Goal: Task Accomplishment & Management: Manage account settings

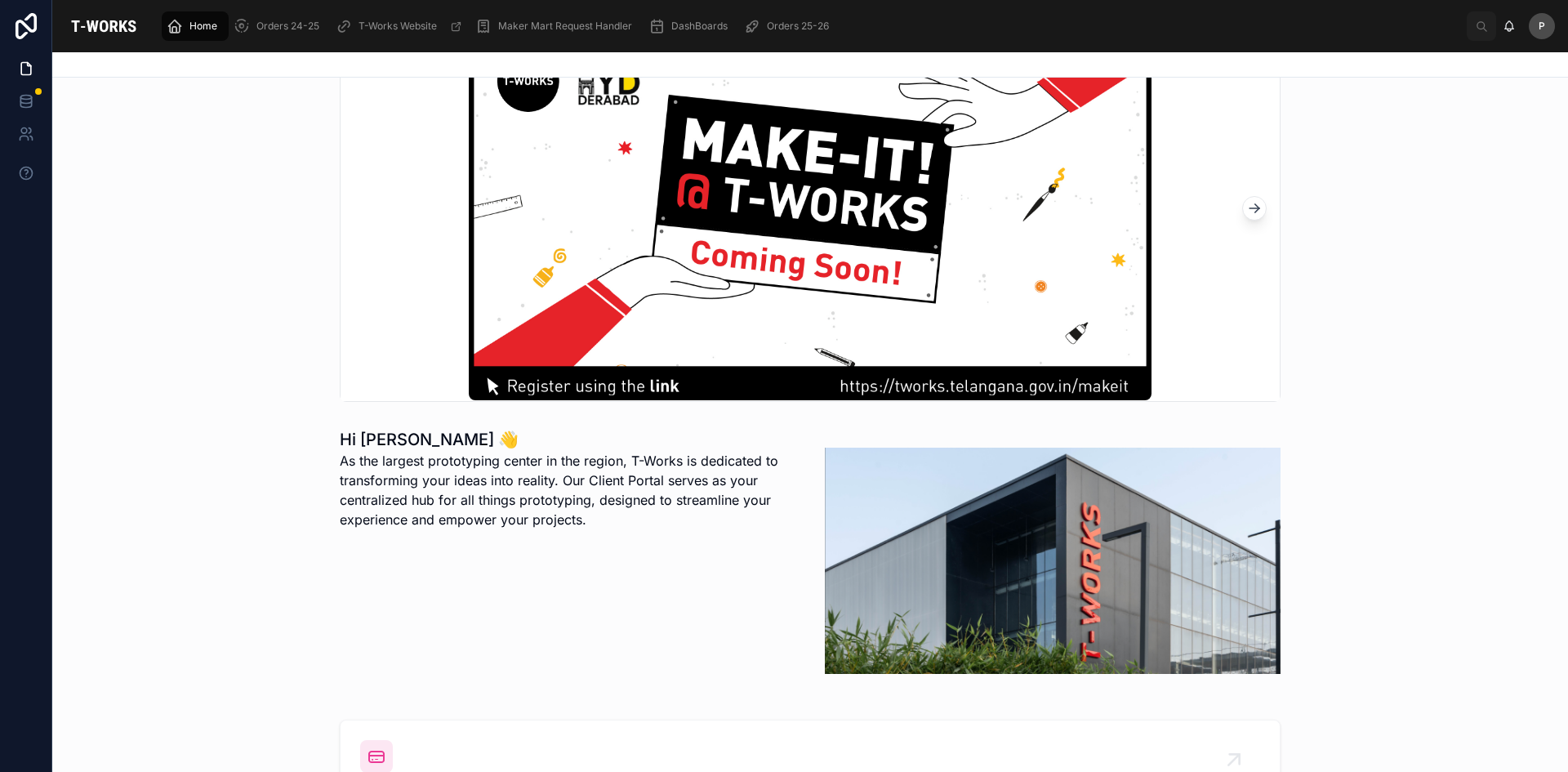
scroll to position [408, 0]
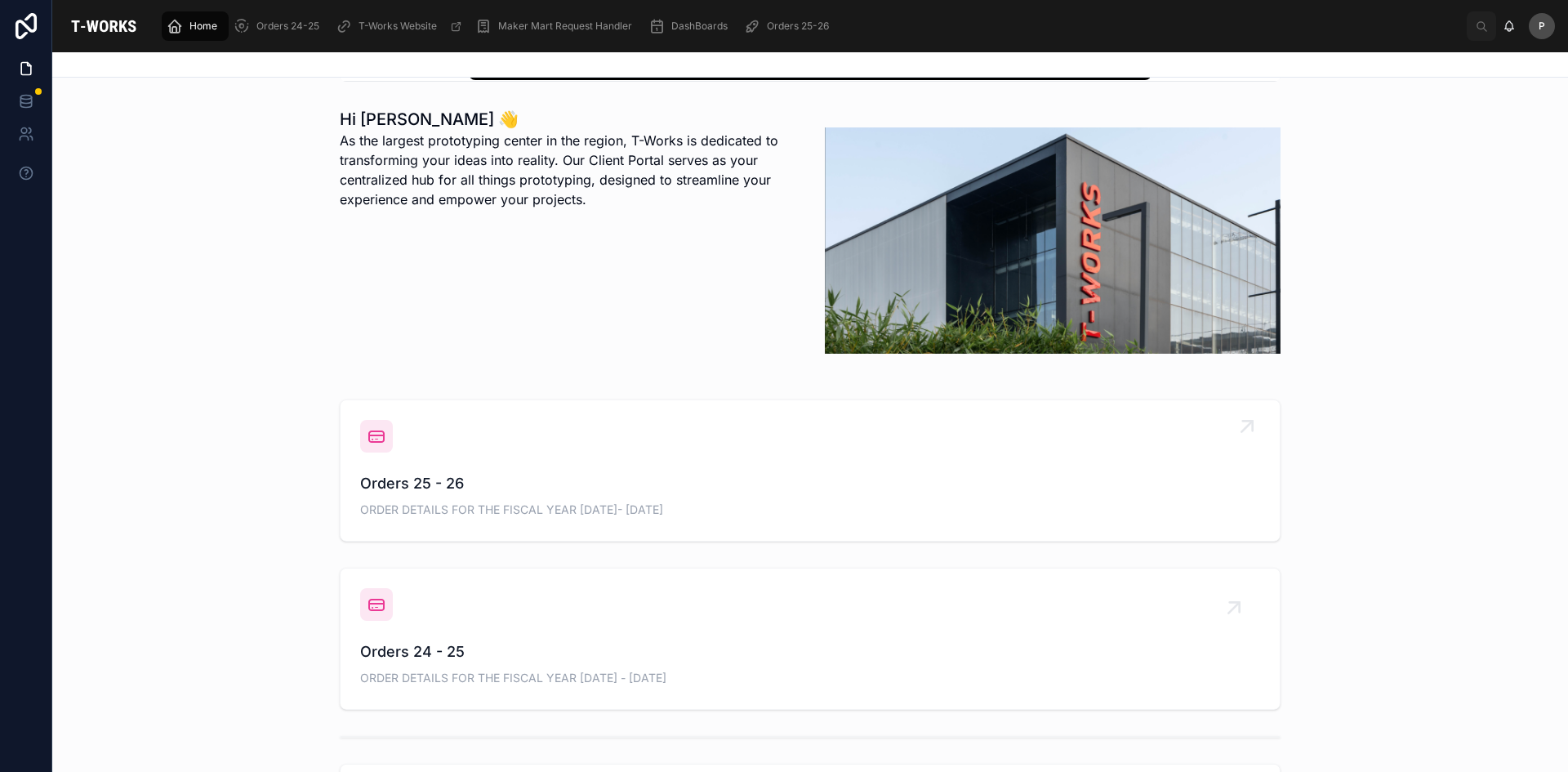
click at [396, 480] on span "Orders 25 - 26" at bounding box center [810, 484] width 900 height 23
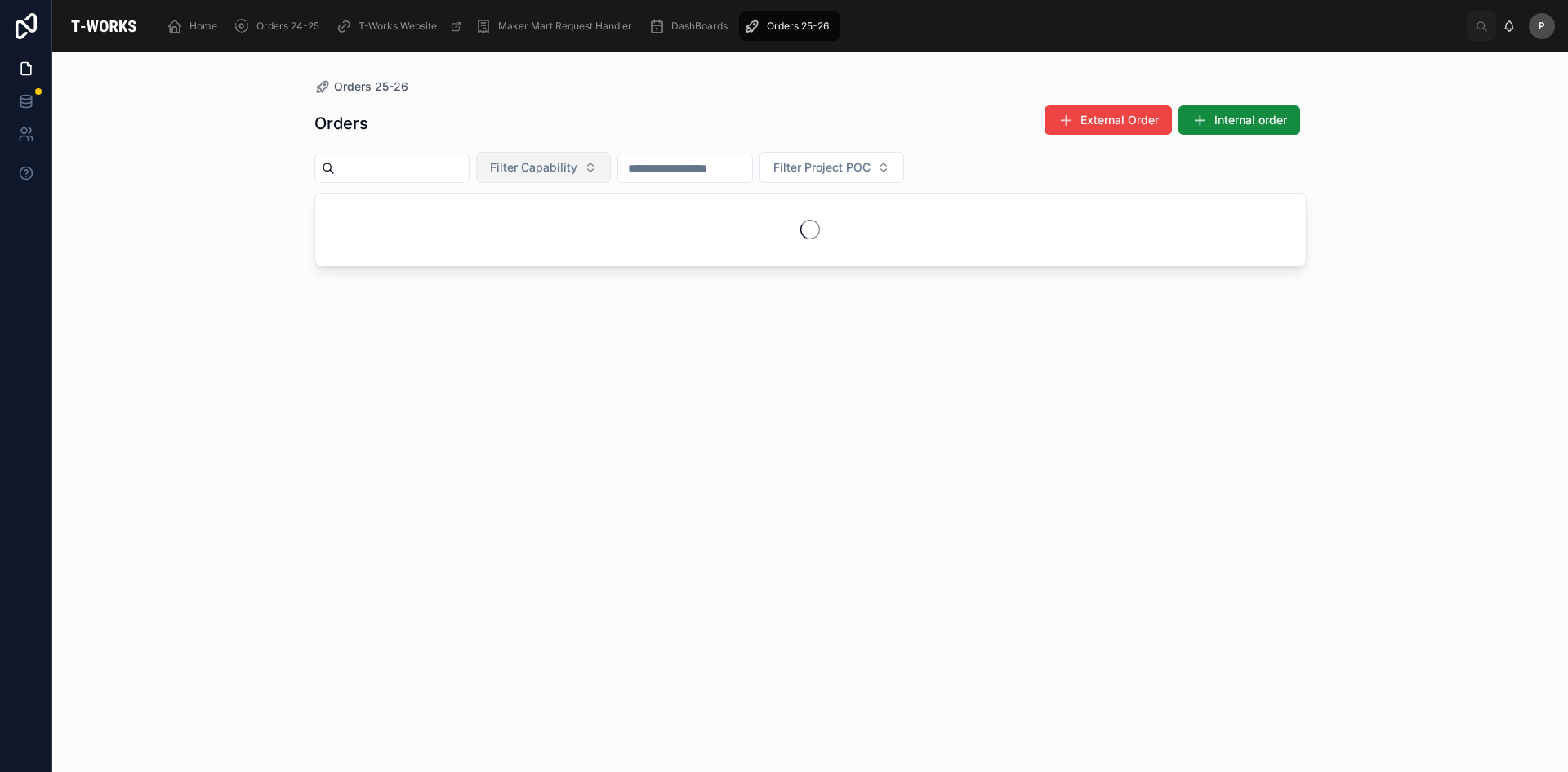
click at [577, 167] on span "Filter Capability" at bounding box center [534, 168] width 87 height 16
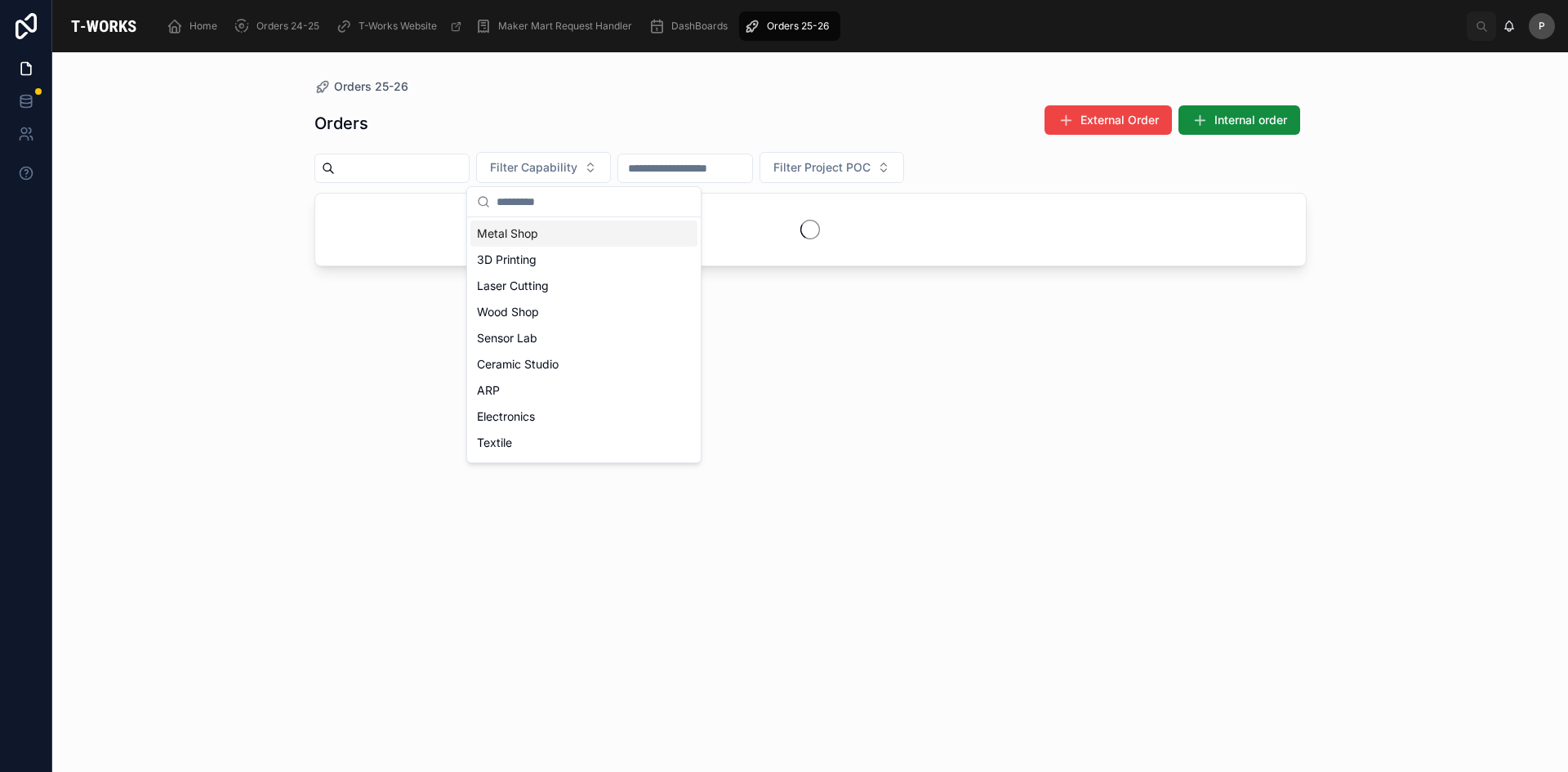
click at [510, 236] on div "Metal Shop" at bounding box center [584, 233] width 227 height 26
click at [405, 315] on div "Orders External Order Internal order Metal Shop Filter Project POC" at bounding box center [811, 423] width 992 height 658
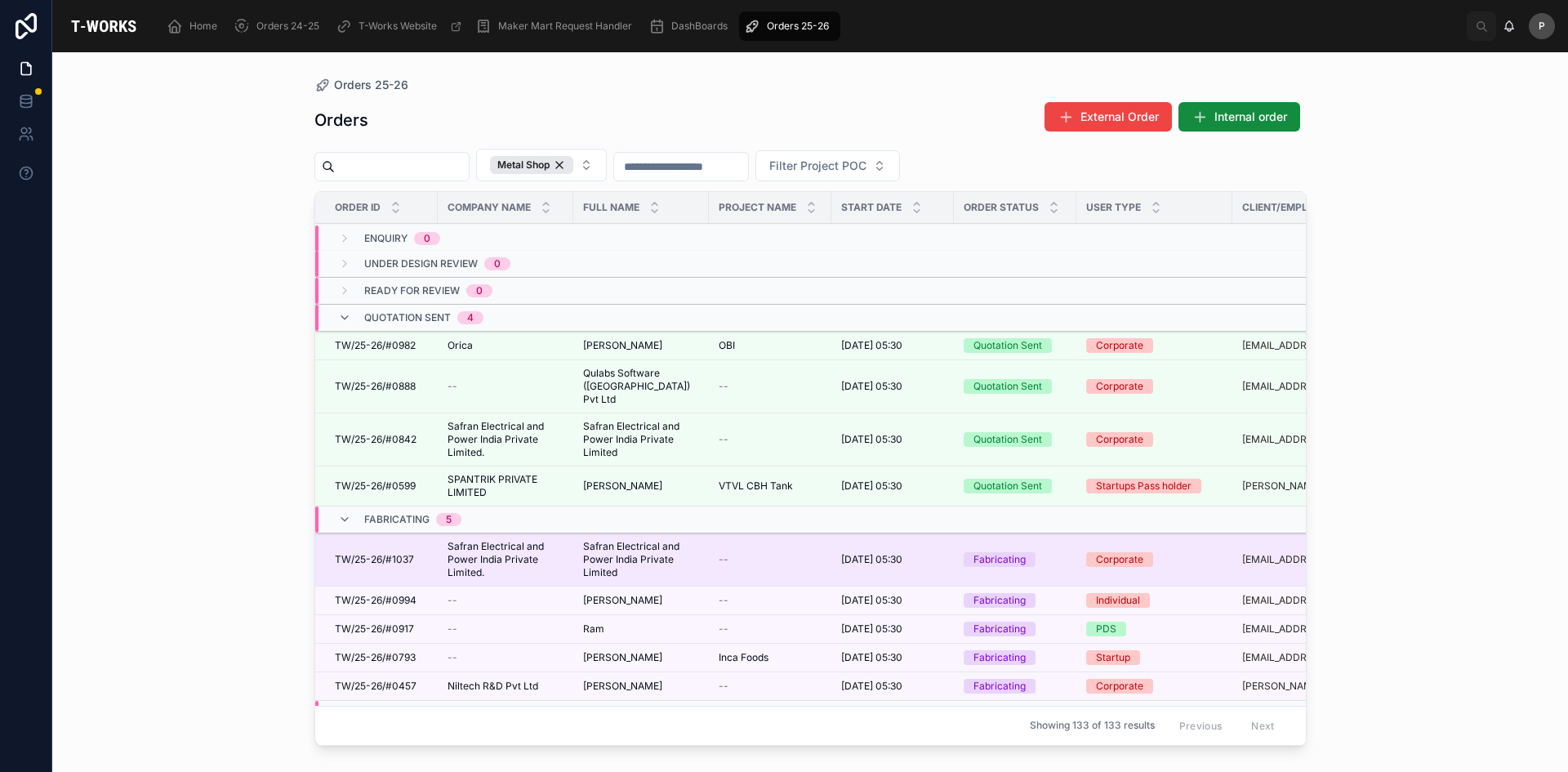
click at [657, 540] on span "Safran Electrical and Power India Private Limited" at bounding box center [641, 560] width 116 height 39
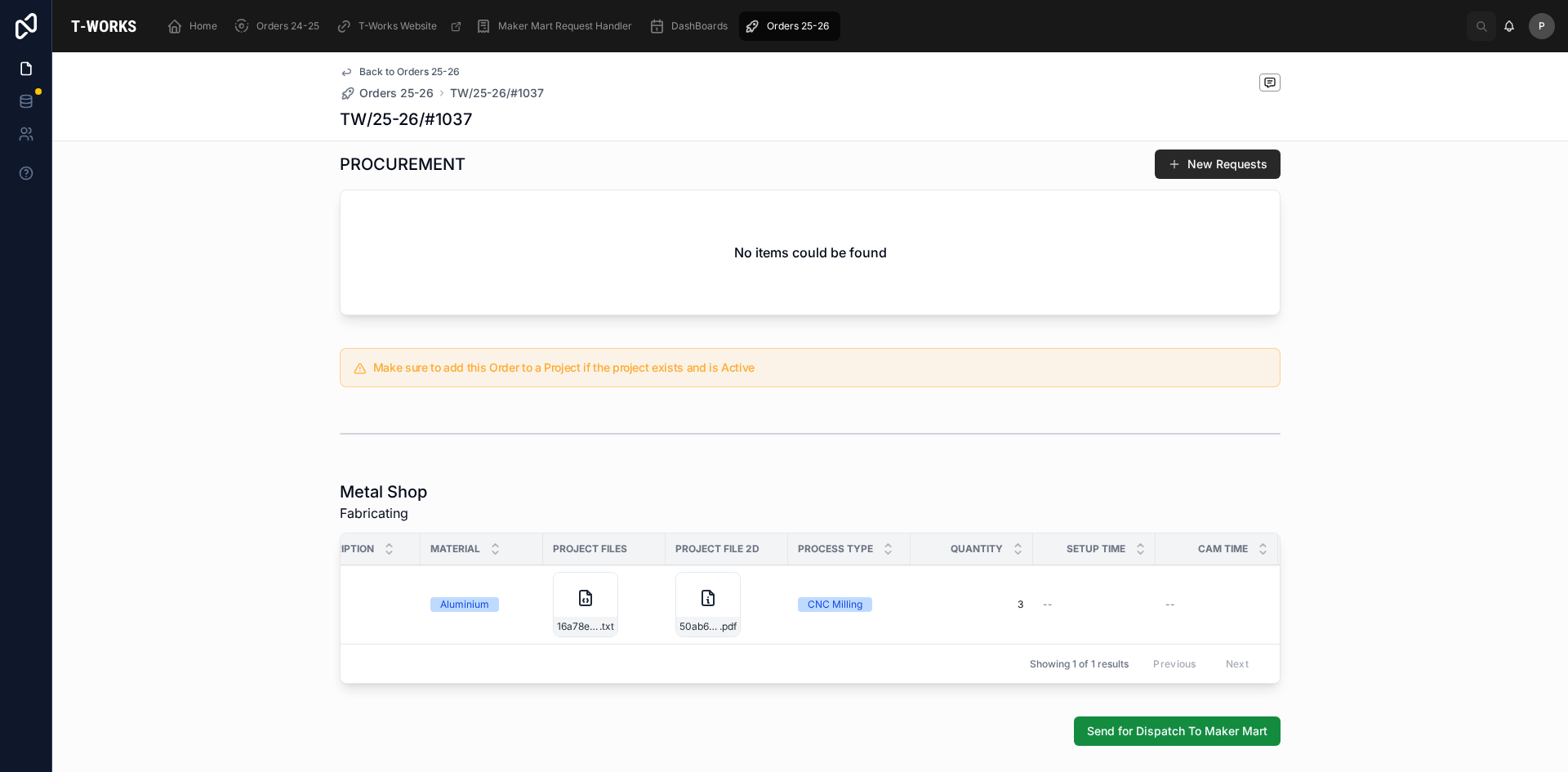
scroll to position [0, 293]
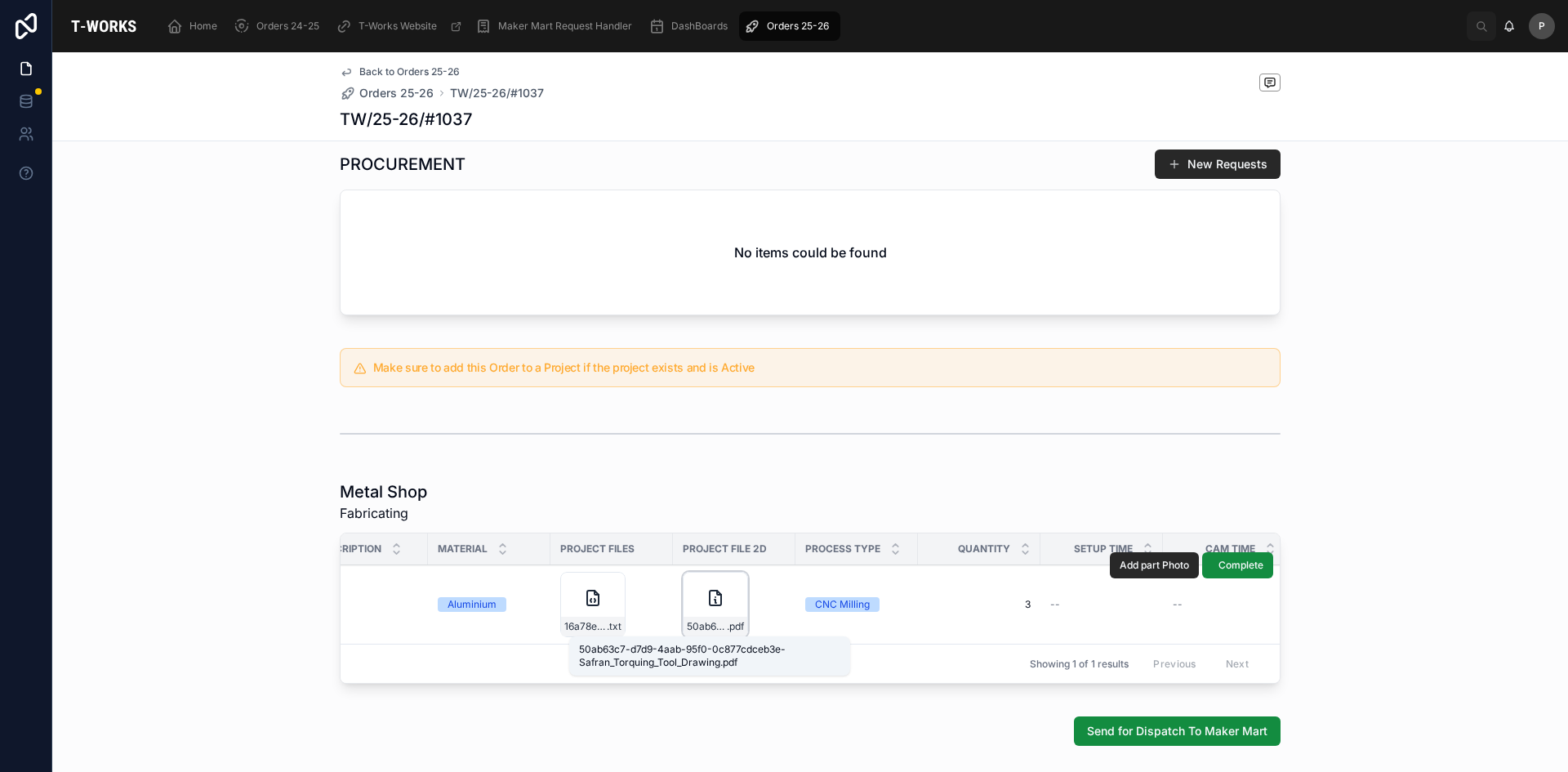
click at [706, 626] on span "50ab63c7-d7d9-4aab-95f0-0c877cdceb3e-Safran_Torquing_Tool_Drawing" at bounding box center [706, 627] width 40 height 13
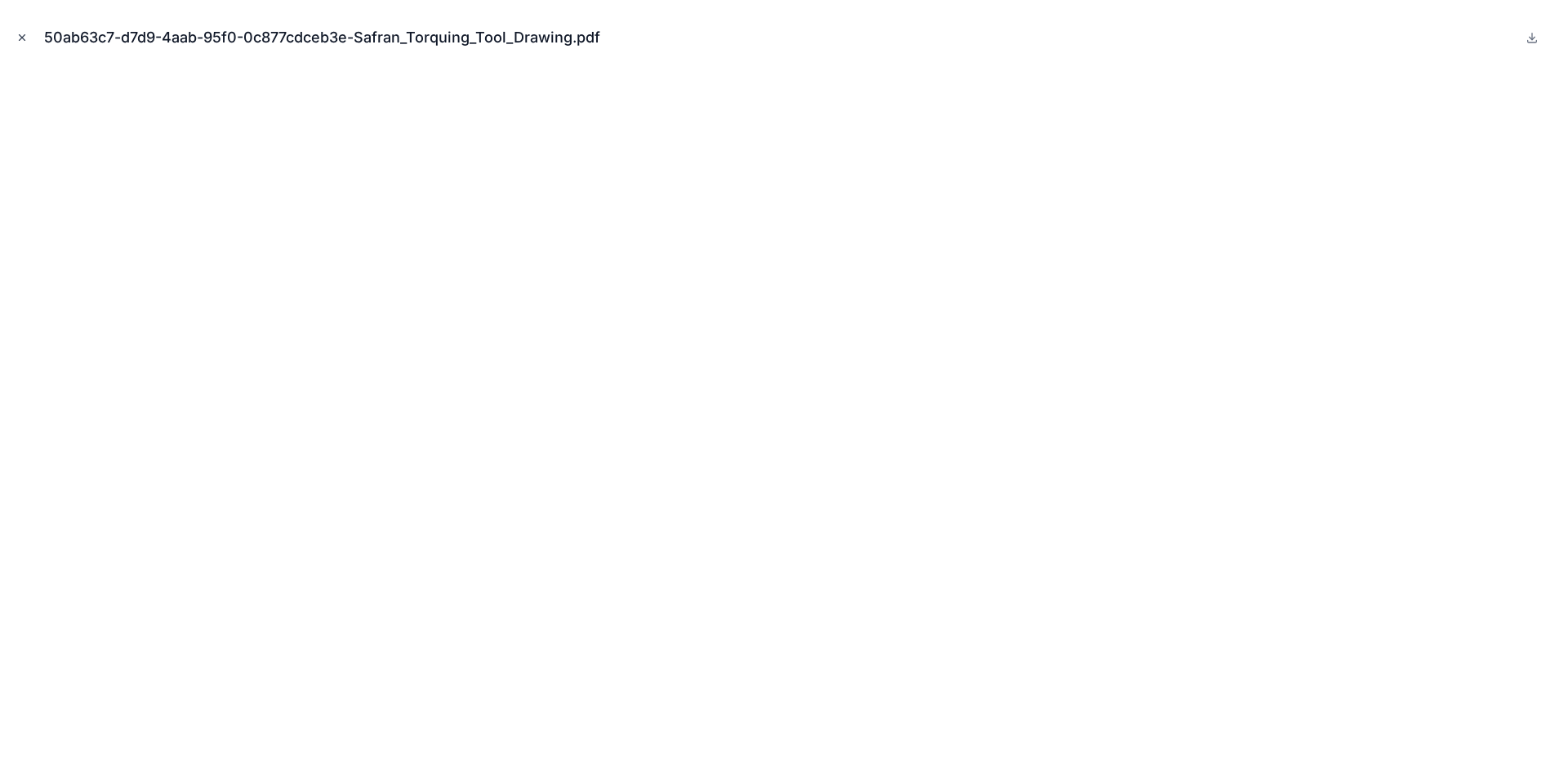
click at [19, 37] on icon "Close modal" at bounding box center [21, 37] width 12 height 12
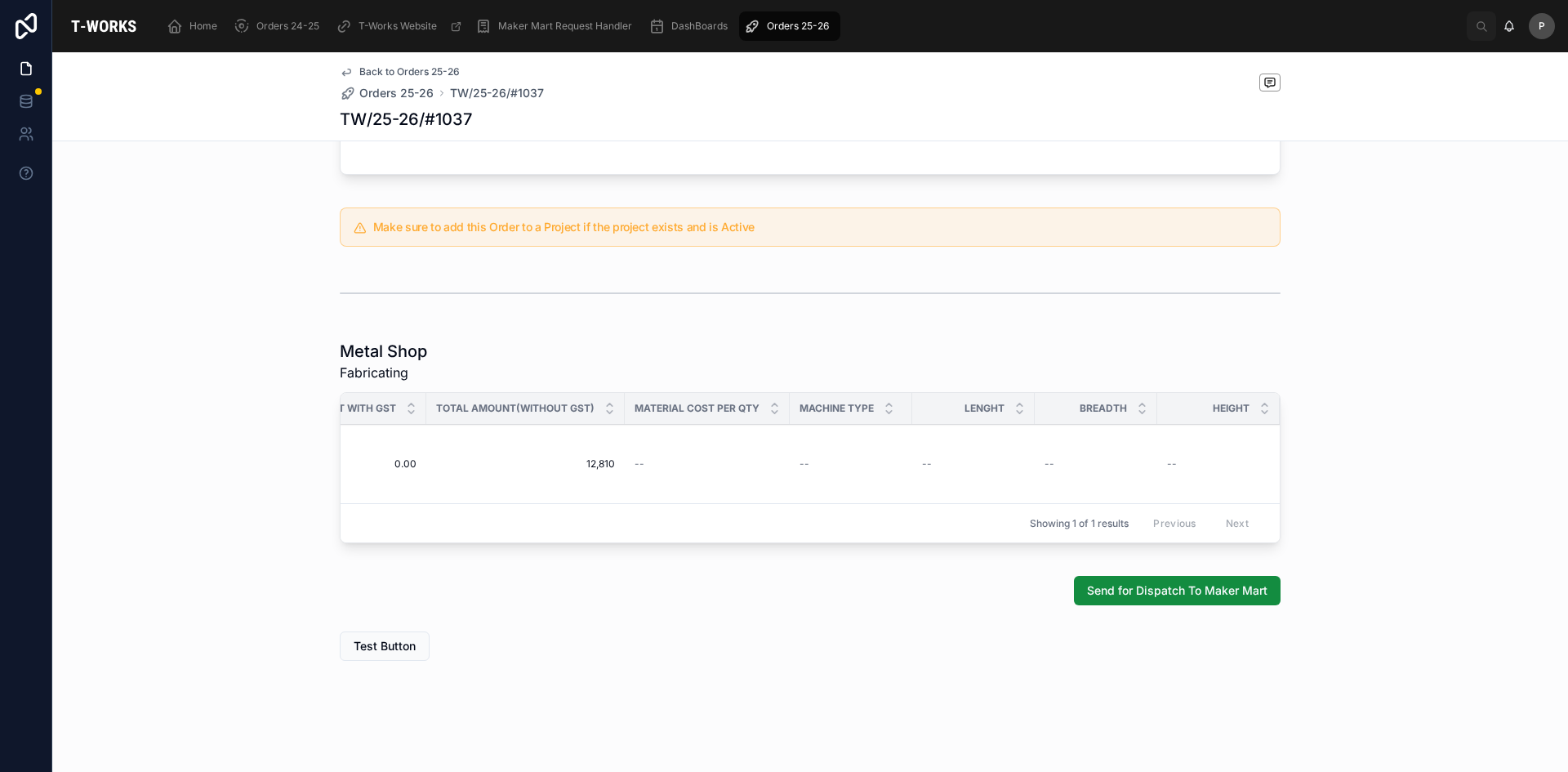
scroll to position [0, 1759]
